Goal: Information Seeking & Learning: Learn about a topic

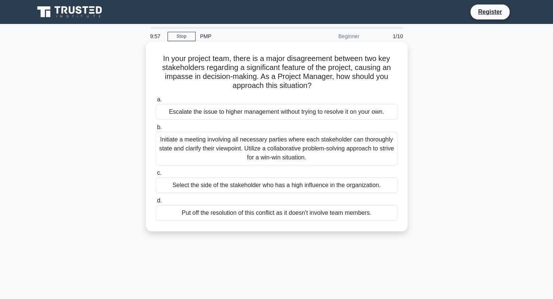
drag, startPoint x: 156, startPoint y: 59, endPoint x: 336, endPoint y: 95, distance: 183.6
click at [336, 95] on div "In your project team, there is a major disagreement between two key stakeholder…" at bounding box center [277, 136] width 256 height 183
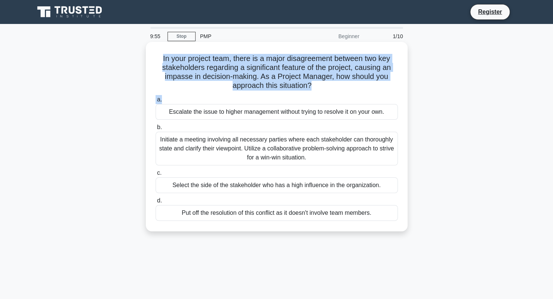
click at [356, 61] on h5 "In your project team, there is a major disagreement between two key stakeholder…" at bounding box center [277, 72] width 244 height 37
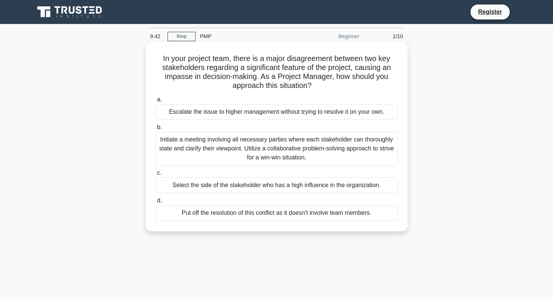
click at [285, 144] on div "Initiate a meeting involving all necessary parties where each stakeholder can t…" at bounding box center [277, 149] width 242 height 34
click at [156, 130] on input "b. Initiate a meeting involving all necessary parties where each stakeholder ca…" at bounding box center [156, 127] width 0 height 5
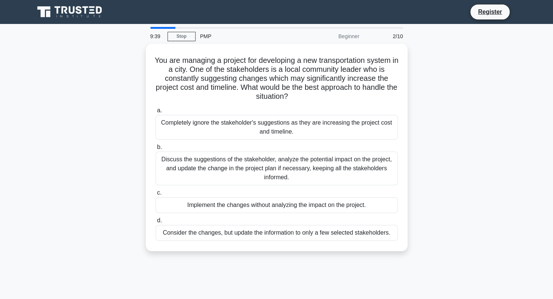
click at [76, 16] on icon at bounding box center [70, 12] width 72 height 14
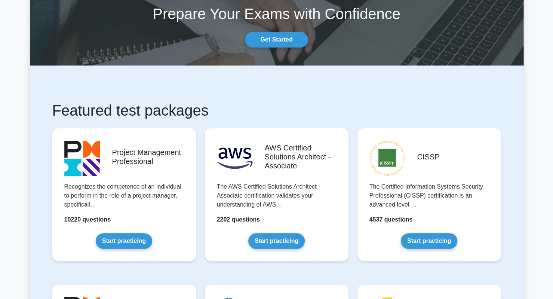
scroll to position [46, 0]
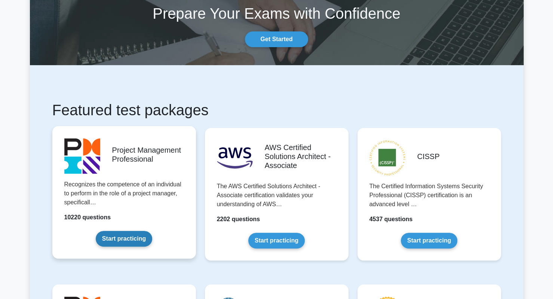
click at [127, 238] on link "Start practicing" at bounding box center [124, 239] width 57 height 16
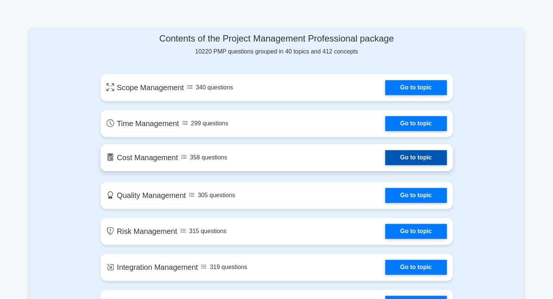
scroll to position [303, 0]
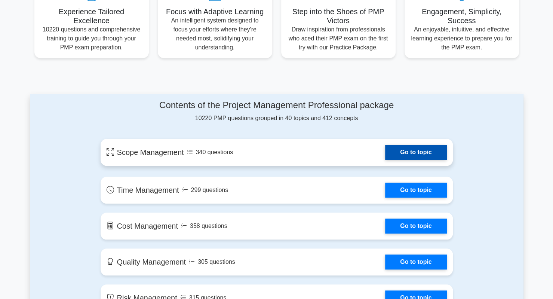
click at [406, 150] on link "Go to topic" at bounding box center [415, 152] width 61 height 15
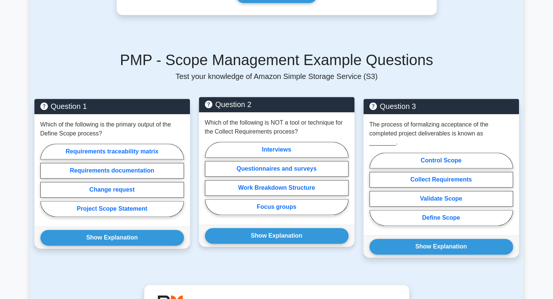
scroll to position [423, 0]
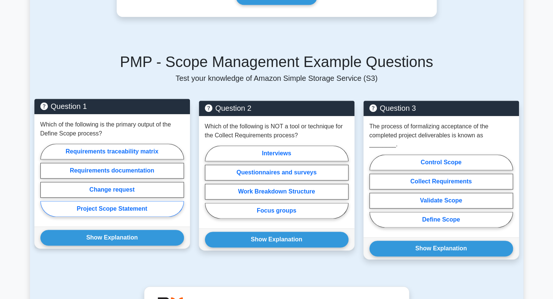
click at [126, 201] on label "Project Scope Statement" at bounding box center [112, 209] width 144 height 16
click at [45, 185] on input "Project Scope Statement" at bounding box center [42, 182] width 5 height 5
radio input "true"
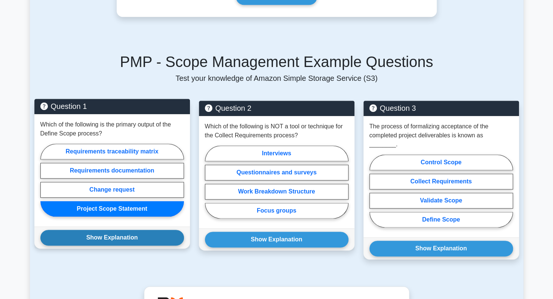
click at [125, 230] on button "Show Explanation" at bounding box center [112, 238] width 144 height 16
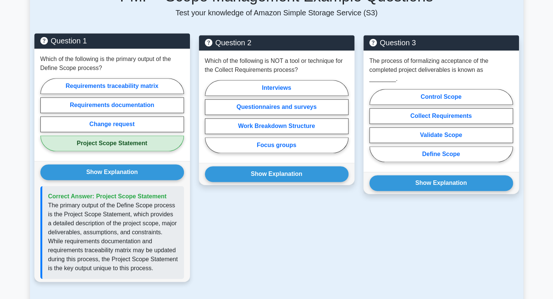
scroll to position [488, 0]
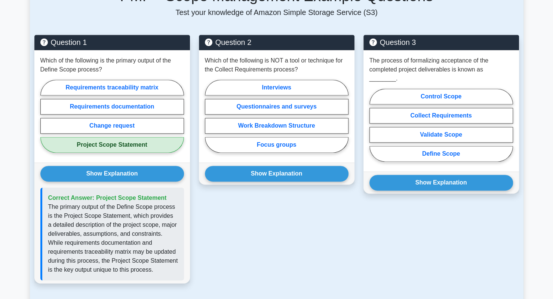
click at [315, 235] on div "Question 2 Which of the following is NOT a tool or technique for the Collect Re…" at bounding box center [277, 163] width 165 height 257
